Goal: Task Accomplishment & Management: Complete application form

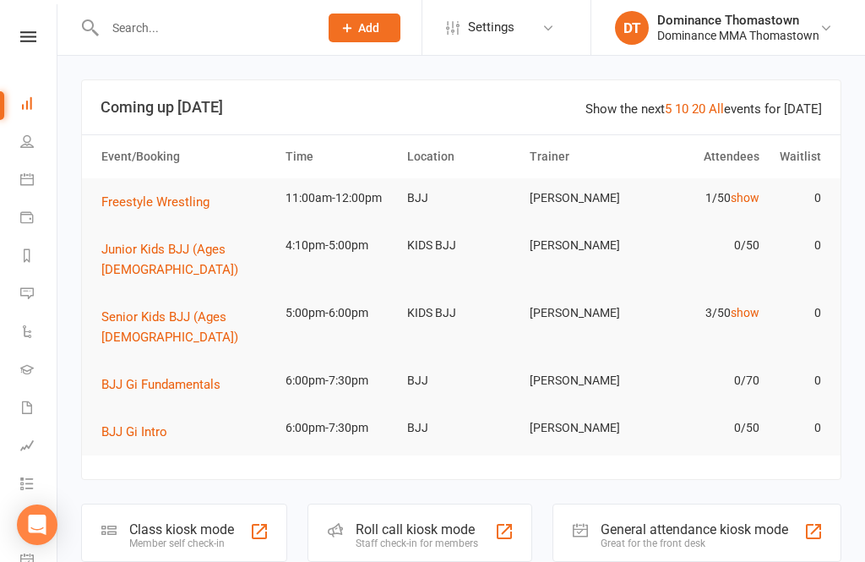
click at [214, 26] on input "text" at bounding box center [203, 28] width 207 height 24
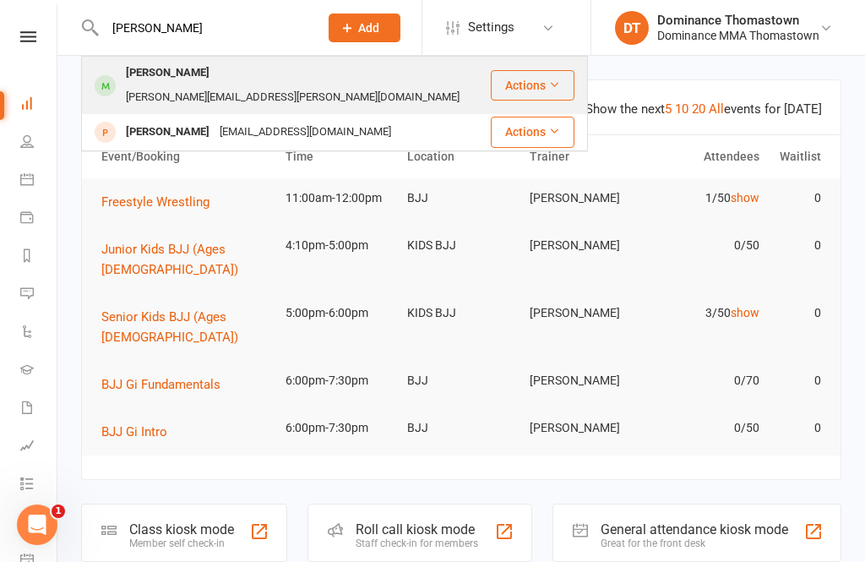
type input "[PERSON_NAME]"
click at [238, 85] on div "[PERSON_NAME][EMAIL_ADDRESS][PERSON_NAME][DOMAIN_NAME]" at bounding box center [293, 97] width 344 height 24
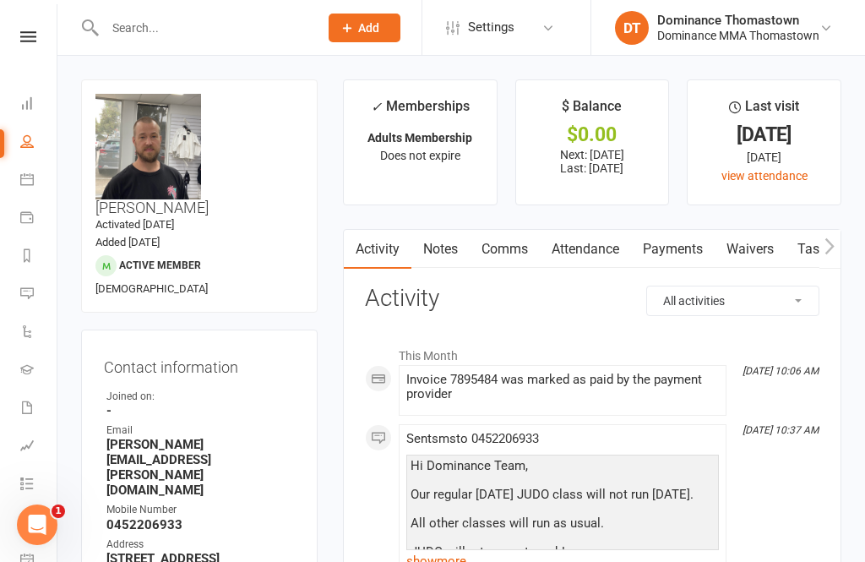
click at [676, 241] on link "Payments" at bounding box center [673, 249] width 84 height 39
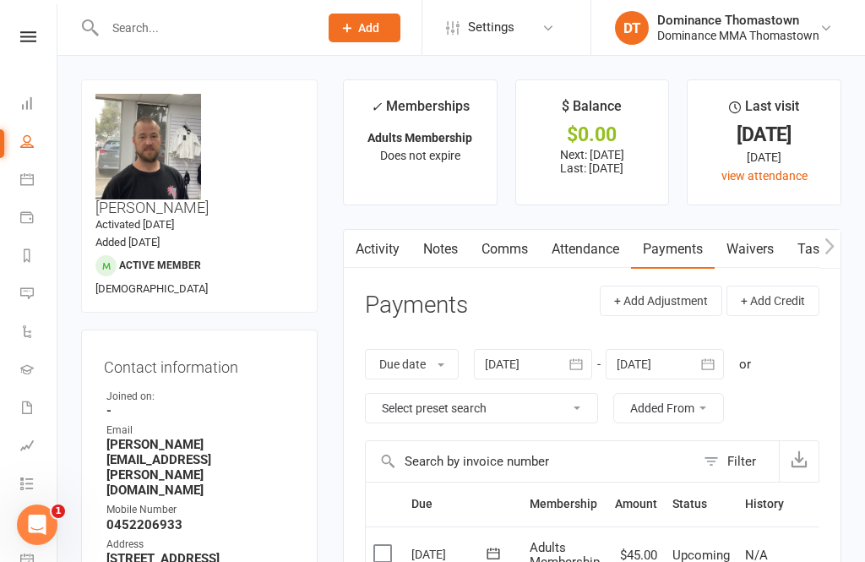
click at [748, 244] on link "Waivers" at bounding box center [749, 249] width 71 height 39
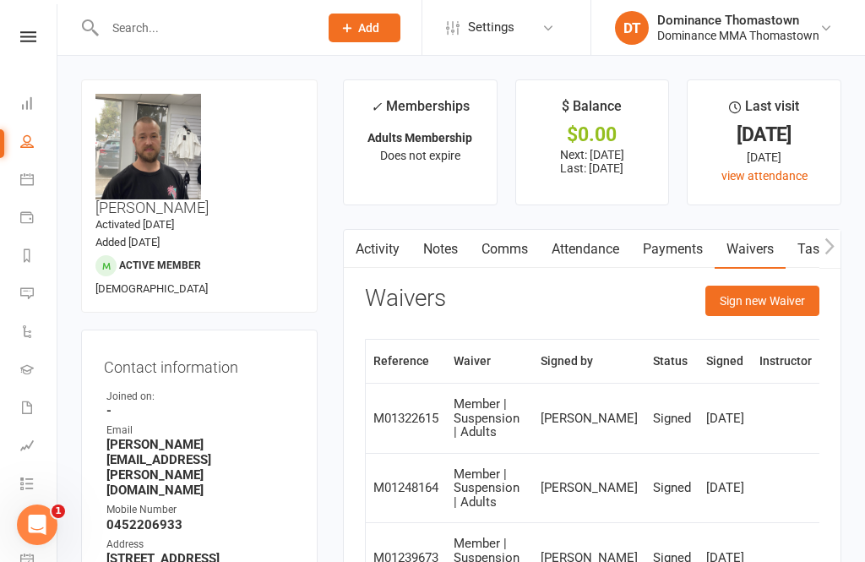
click at [672, 247] on link "Payments" at bounding box center [673, 249] width 84 height 39
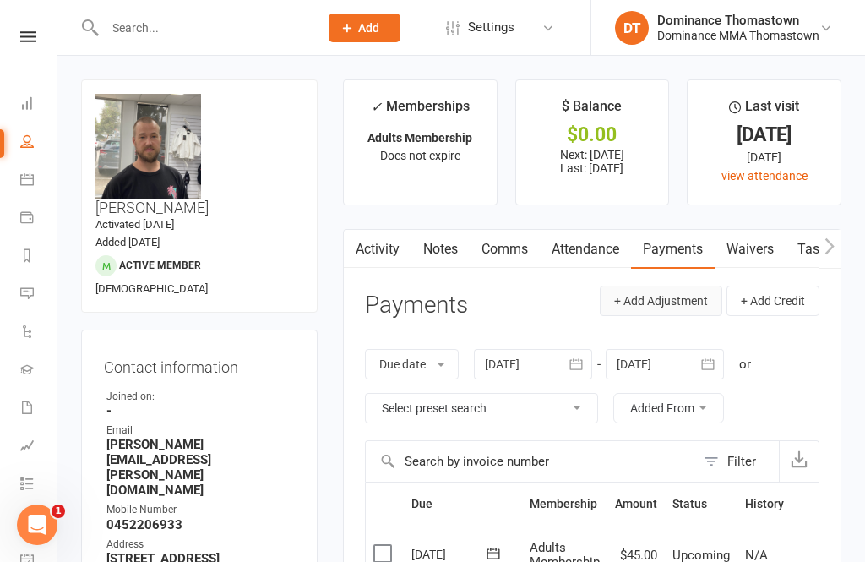
click at [699, 293] on button "+ Add Adjustment" at bounding box center [661, 300] width 122 height 30
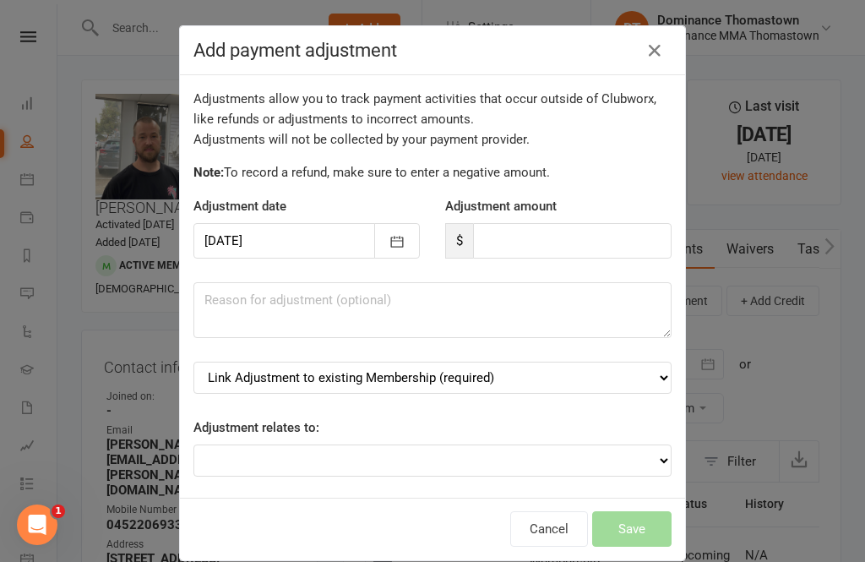
click at [740, 250] on div "Add payment adjustment Adjustments allow you to track payment activities that o…" at bounding box center [432, 281] width 865 height 562
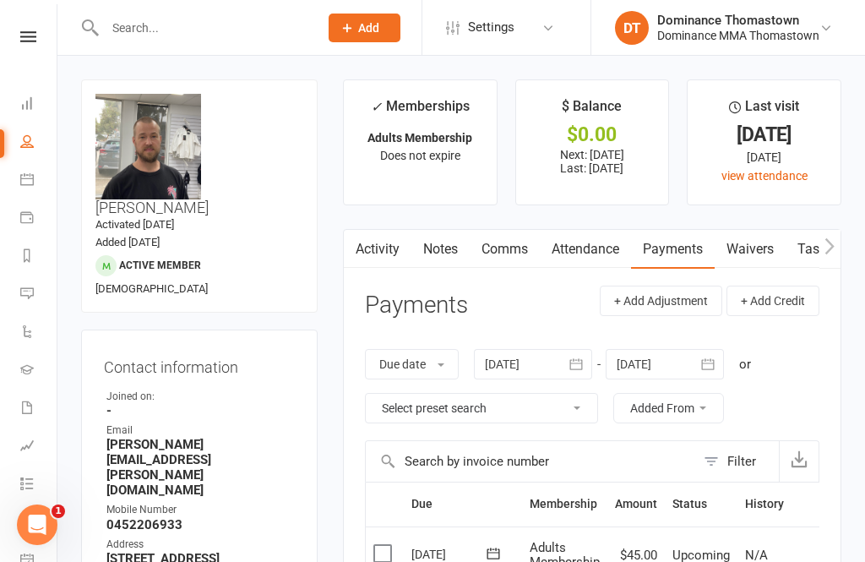
click at [755, 246] on link "Waivers" at bounding box center [749, 249] width 71 height 39
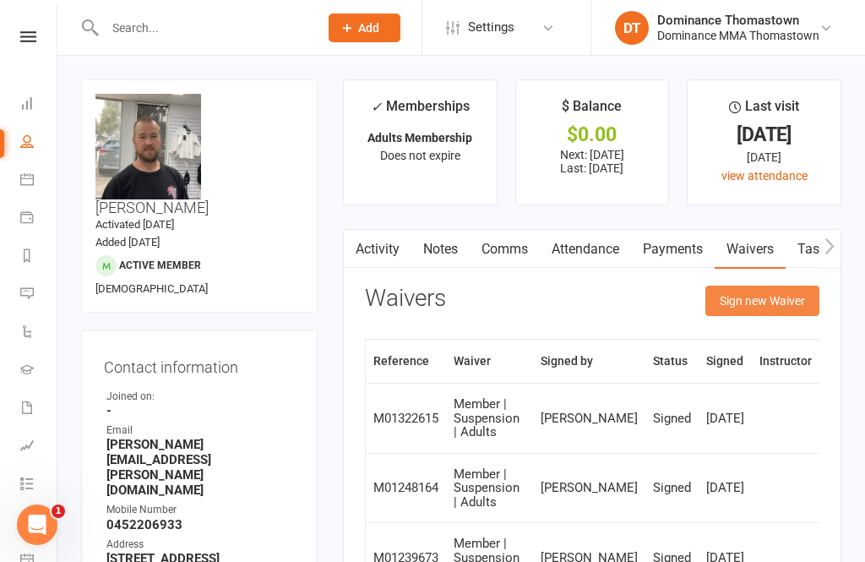
click at [761, 302] on button "Sign new Waiver" at bounding box center [762, 300] width 114 height 30
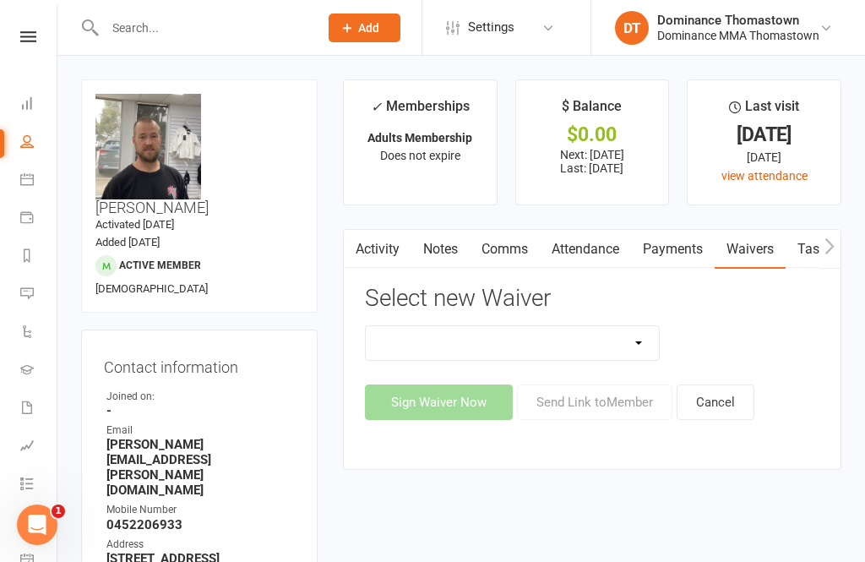
click at [606, 344] on select "Member | Cancellation | Adults Member | Injury Report Form (FOH staff use only)…" at bounding box center [512, 343] width 293 height 34
select select "8154"
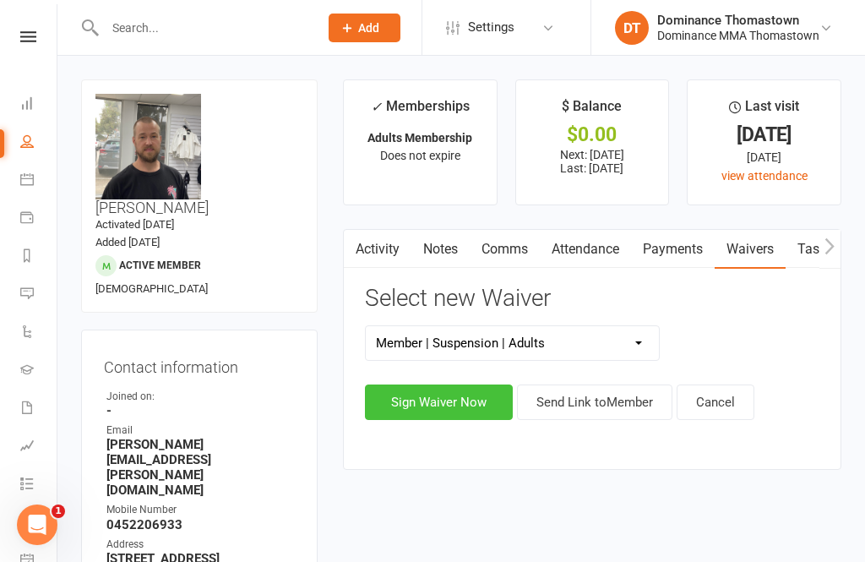
click at [434, 402] on button "Sign Waiver Now" at bounding box center [439, 401] width 148 height 35
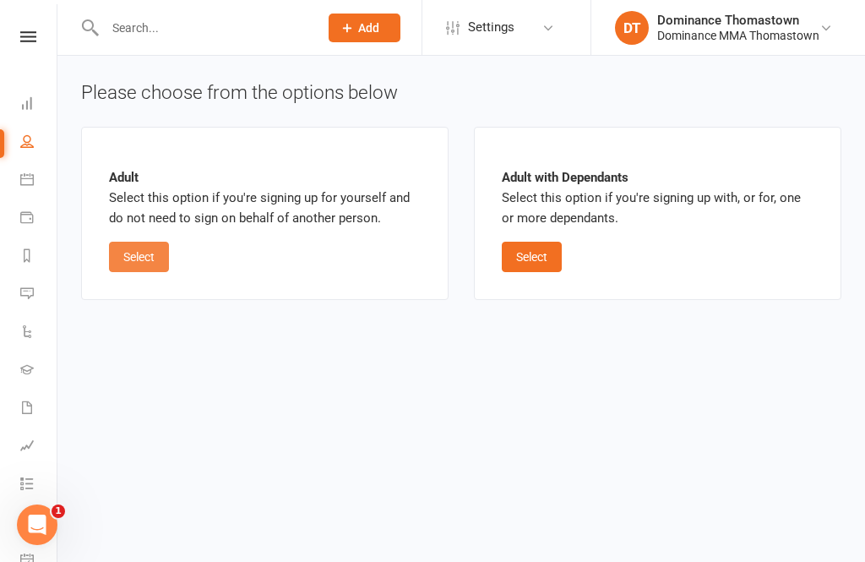
click at [149, 256] on button "Select" at bounding box center [139, 256] width 60 height 30
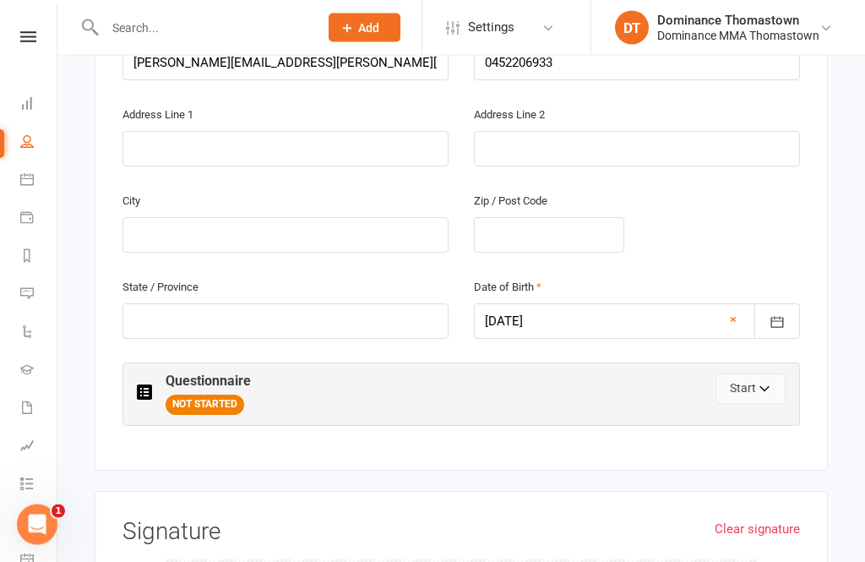
click at [765, 386] on icon "button" at bounding box center [765, 392] width 12 height 12
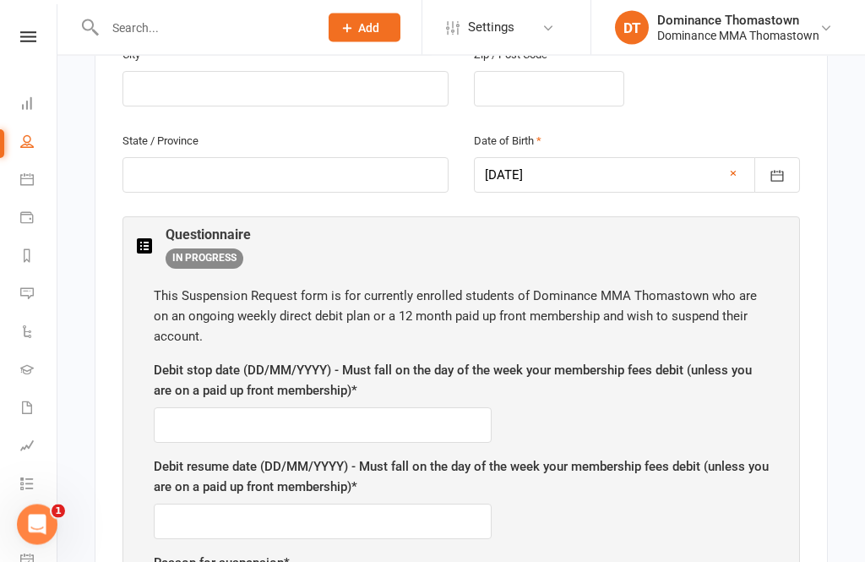
scroll to position [748, 0]
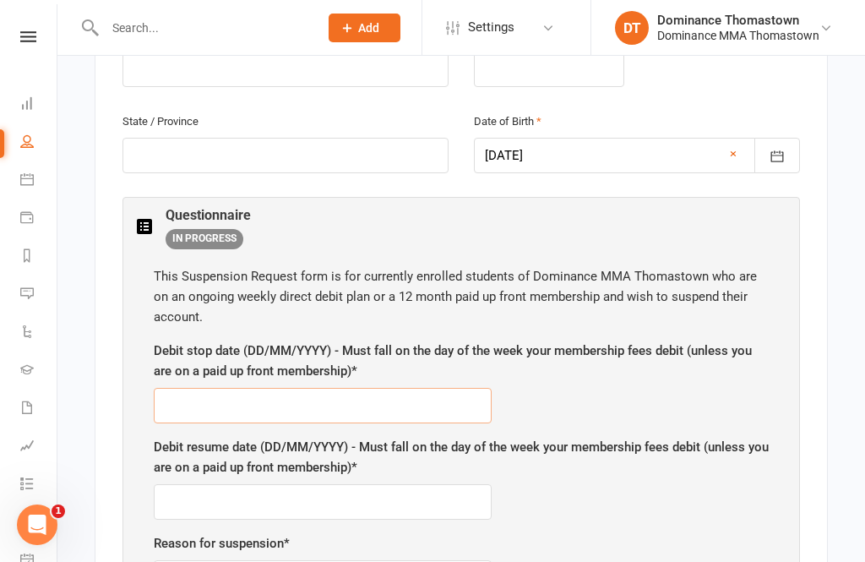
click at [386, 388] on input "text" at bounding box center [323, 405] width 338 height 35
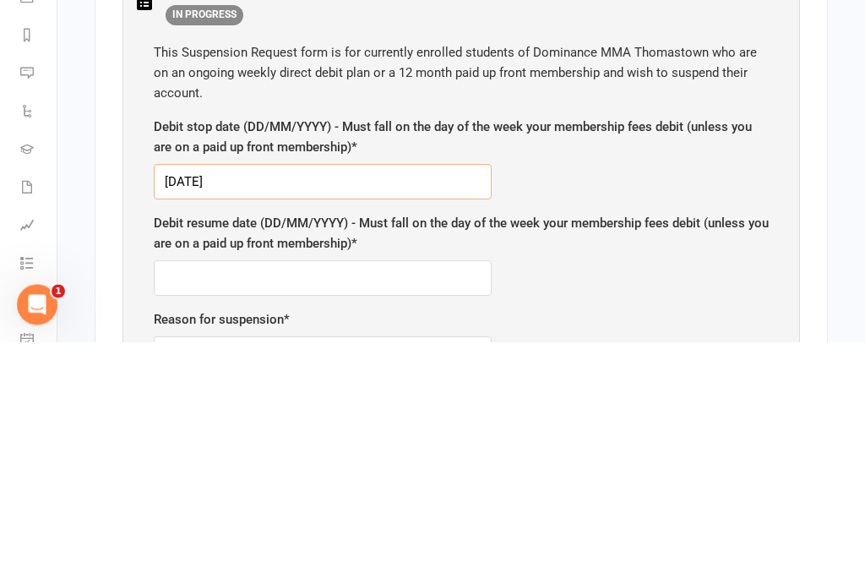
scroll to position [753, 0]
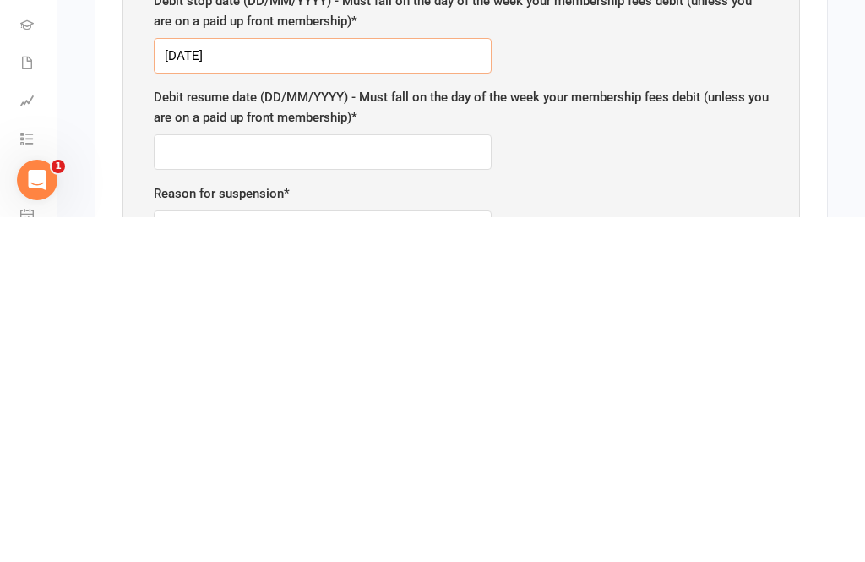
type input "[DATE]"
click at [269, 479] on input "text" at bounding box center [323, 496] width 338 height 35
type input "[DATE]"
click at [266, 555] on input "text" at bounding box center [323, 572] width 338 height 35
type input "Work"
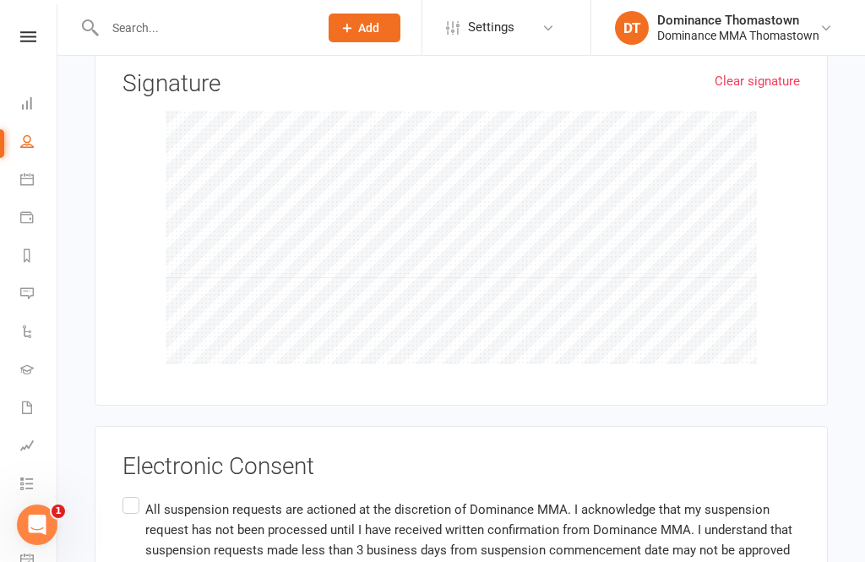
scroll to position [1127, 0]
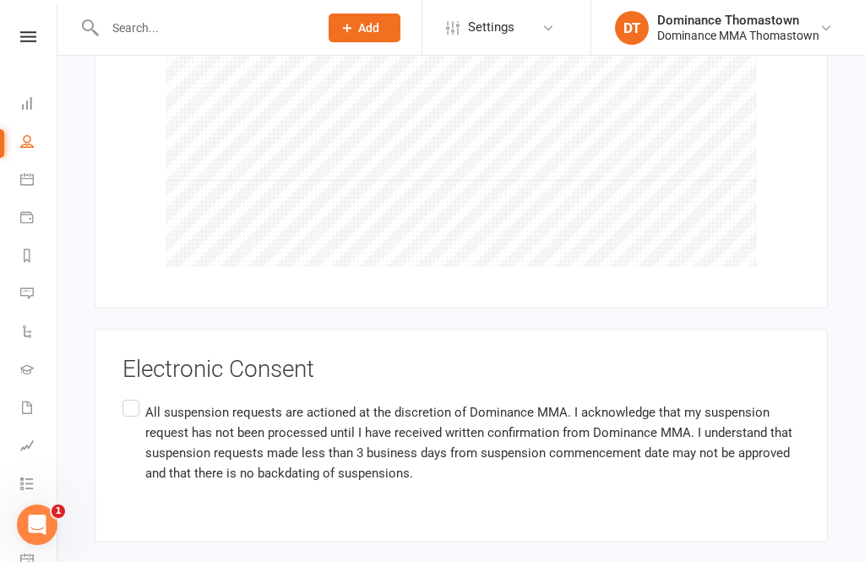
click at [130, 396] on label "All suspension requests are actioned at the discretion of Dominance MMA. I ackn…" at bounding box center [460, 443] width 677 height 94
click at [130, 396] on input "All suspension requests are actioned at the discretion of Dominance MMA. I ackn…" at bounding box center [127, 396] width 11 height 0
